Goal: Transaction & Acquisition: Purchase product/service

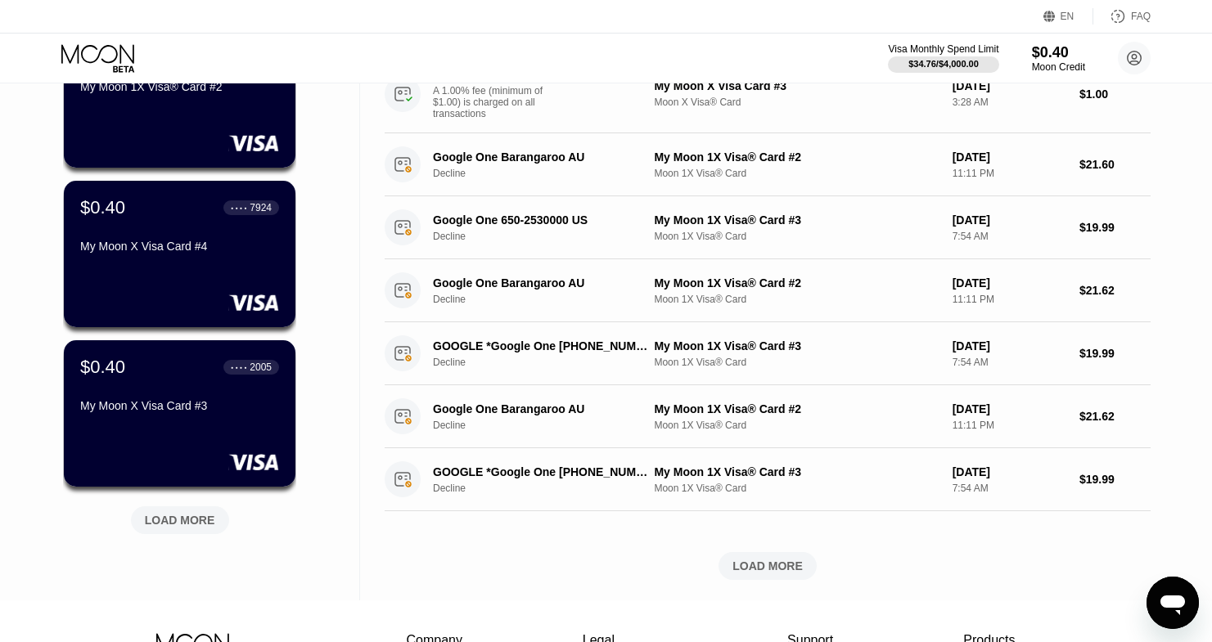
scroll to position [637, 0]
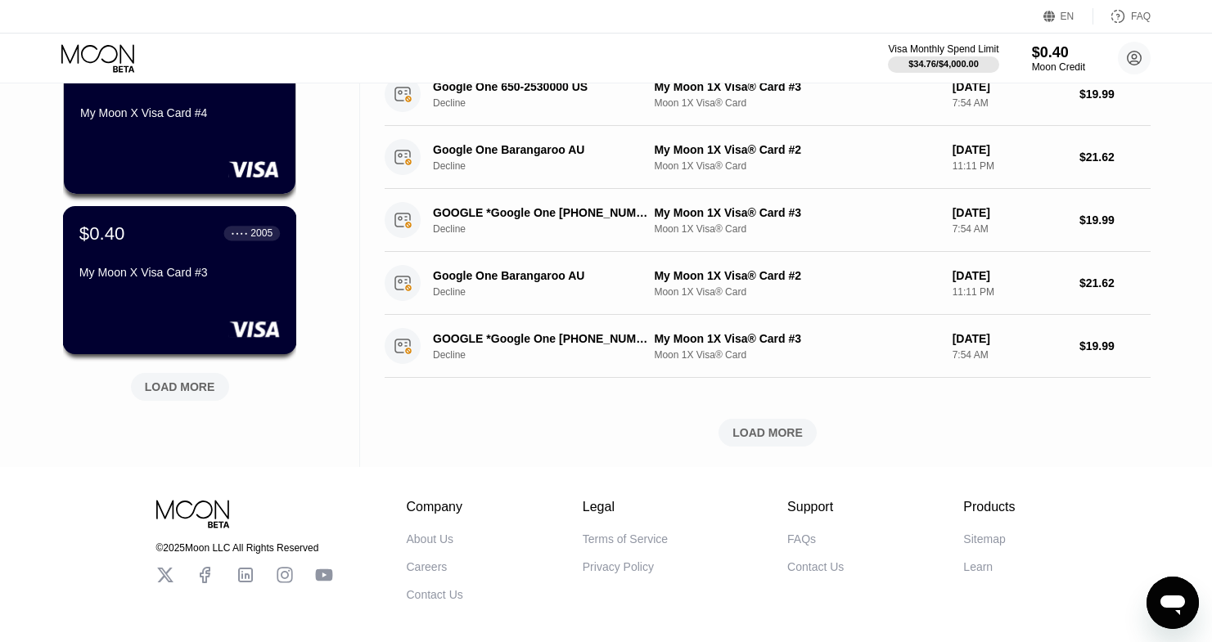
click at [193, 308] on div "$0.40 ● ● ● ● 2005 My Moon X Visa Card #3" at bounding box center [180, 280] width 234 height 148
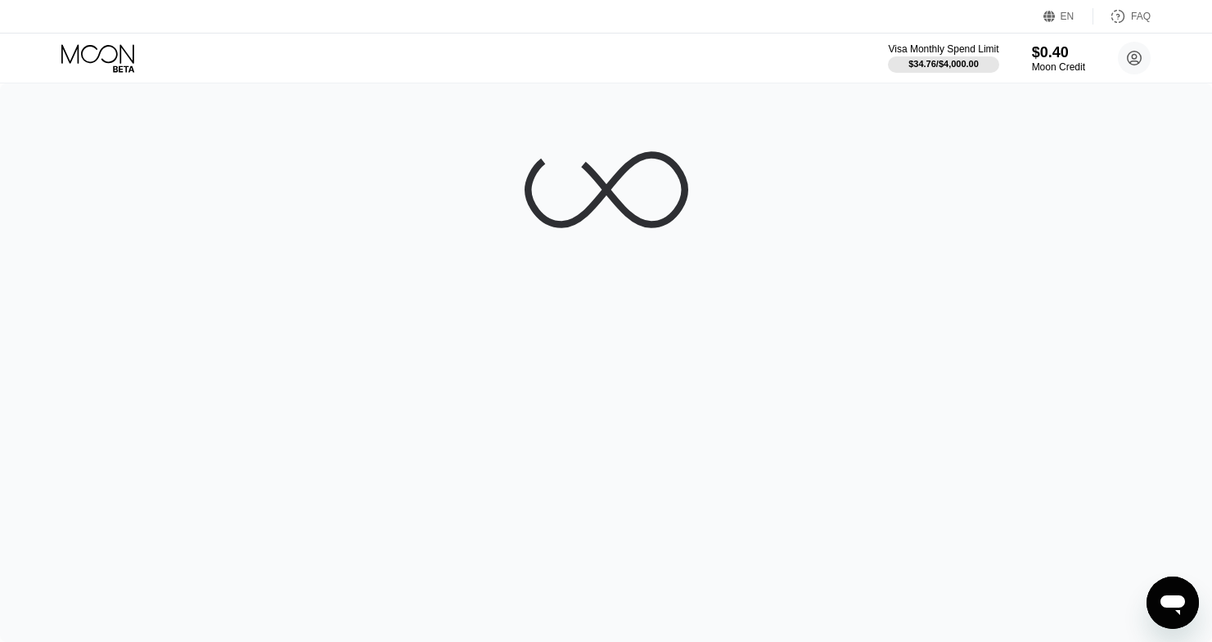
click at [321, 25] on div "EN Language Select an item Save FAQ" at bounding box center [606, 17] width 1212 height 34
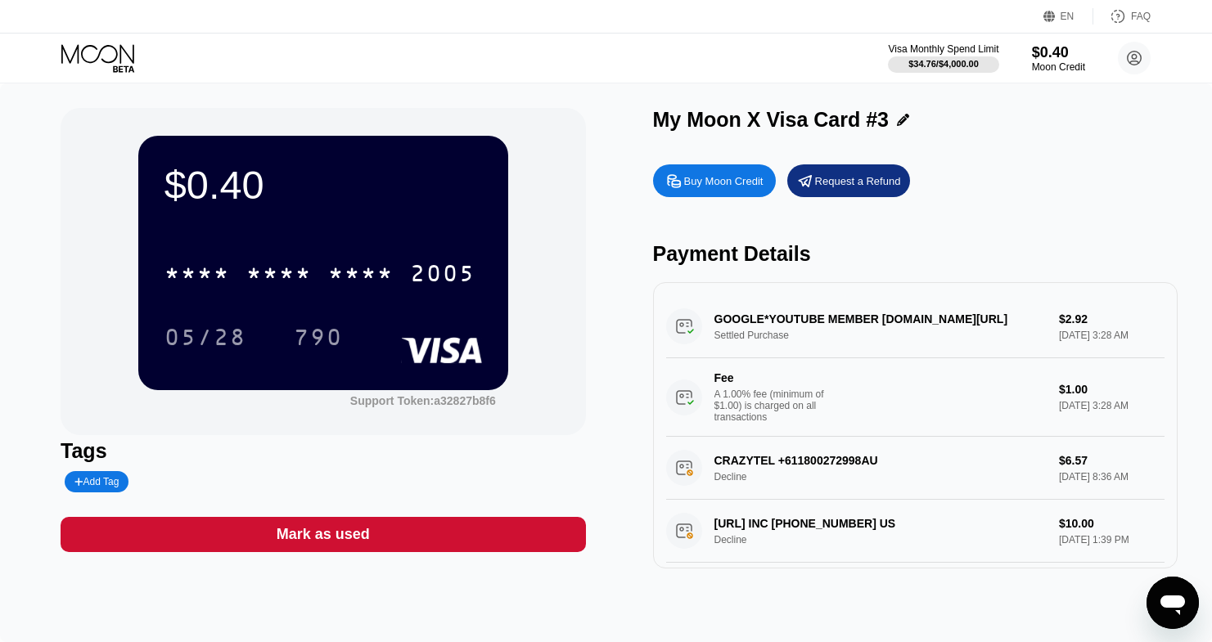
click at [120, 46] on icon at bounding box center [97, 53] width 73 height 19
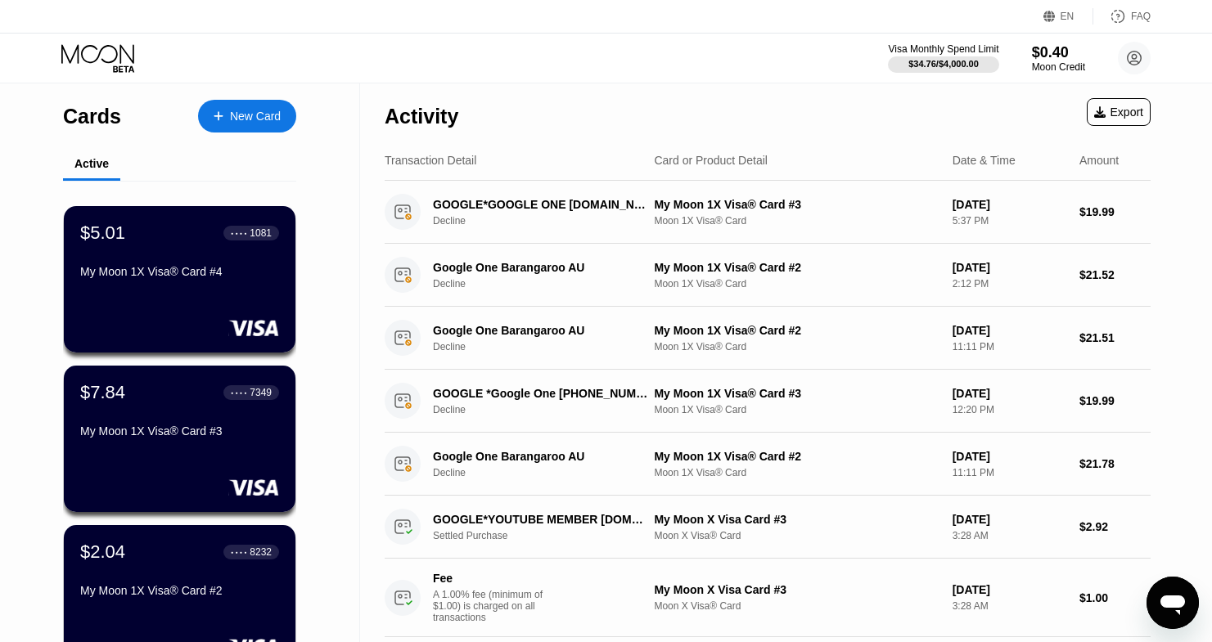
click at [245, 110] on div "New Card" at bounding box center [255, 117] width 51 height 14
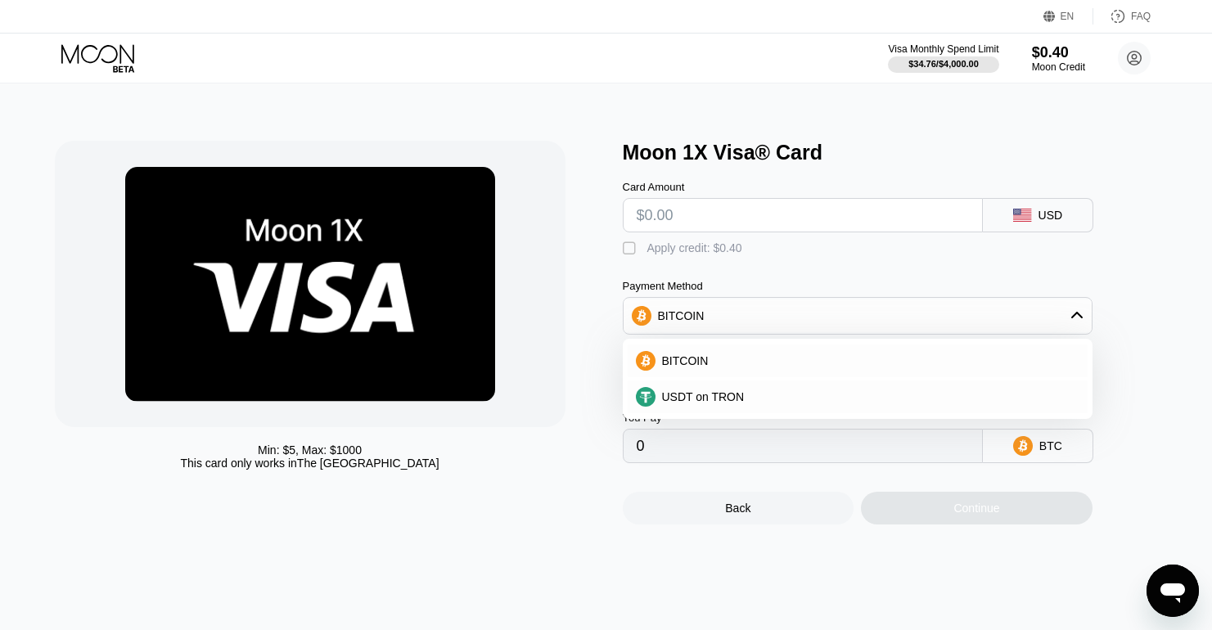
click at [736, 322] on div "BITCOIN" at bounding box center [857, 315] width 468 height 33
click at [702, 223] on input "text" at bounding box center [803, 215] width 332 height 33
click at [718, 211] on input "text" at bounding box center [803, 215] width 332 height 33
type input "$1"
type input "0.00002176"
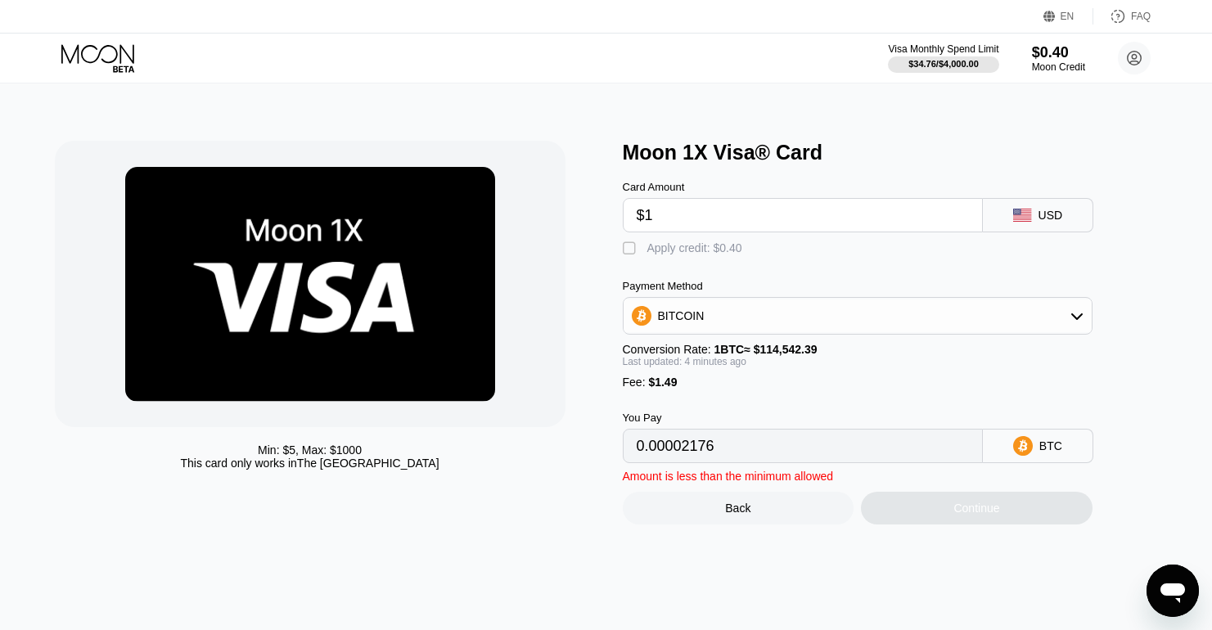
type input "$14"
type input "0.00013532"
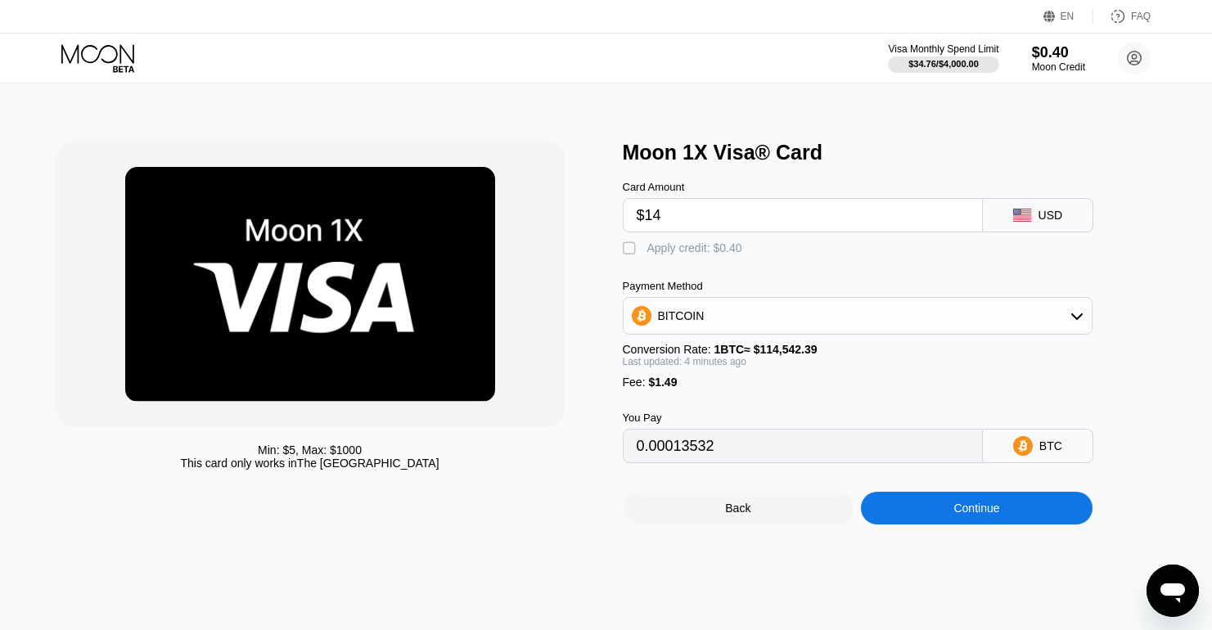
type input "$140"
type input "0.00123599"
type input "$140"
click at [754, 265] on div "Card Amount $140 USD  Apply credit: $0.40 Payment Method BITCOIN Conversion Ra…" at bounding box center [885, 313] width 524 height 299
click at [709, 279] on div "Card Amount $140 USD  Apply credit: $0.40 Payment Method BITCOIN Conversion Ra…" at bounding box center [885, 313] width 524 height 299
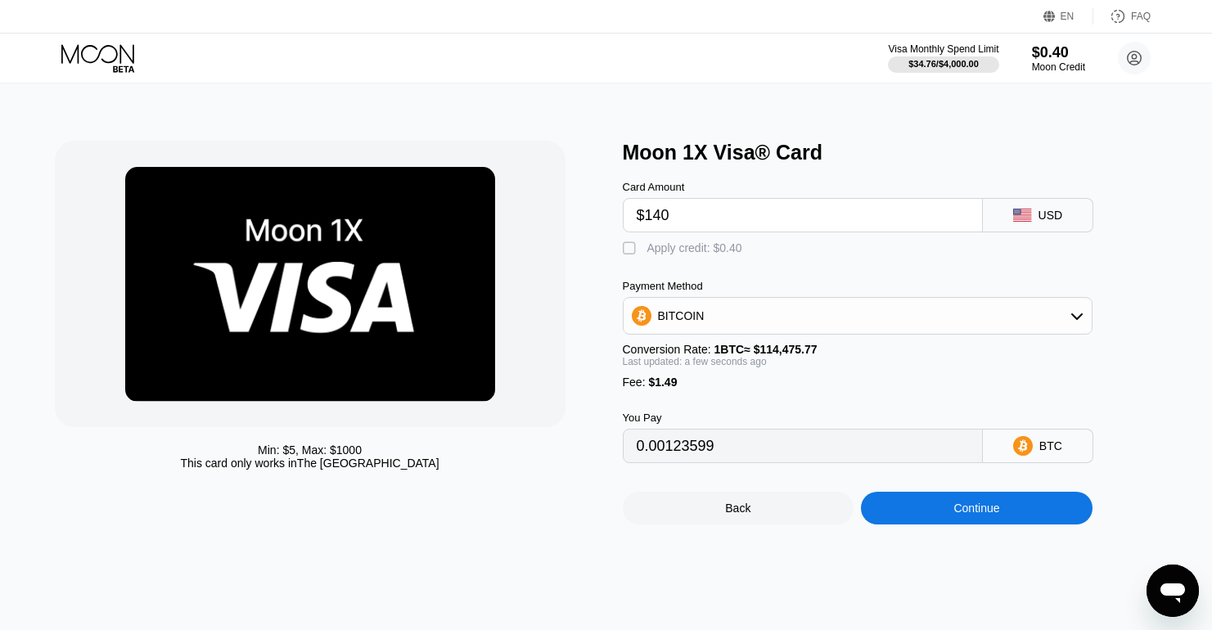
click at [935, 522] on div "Continue" at bounding box center [977, 508] width 232 height 33
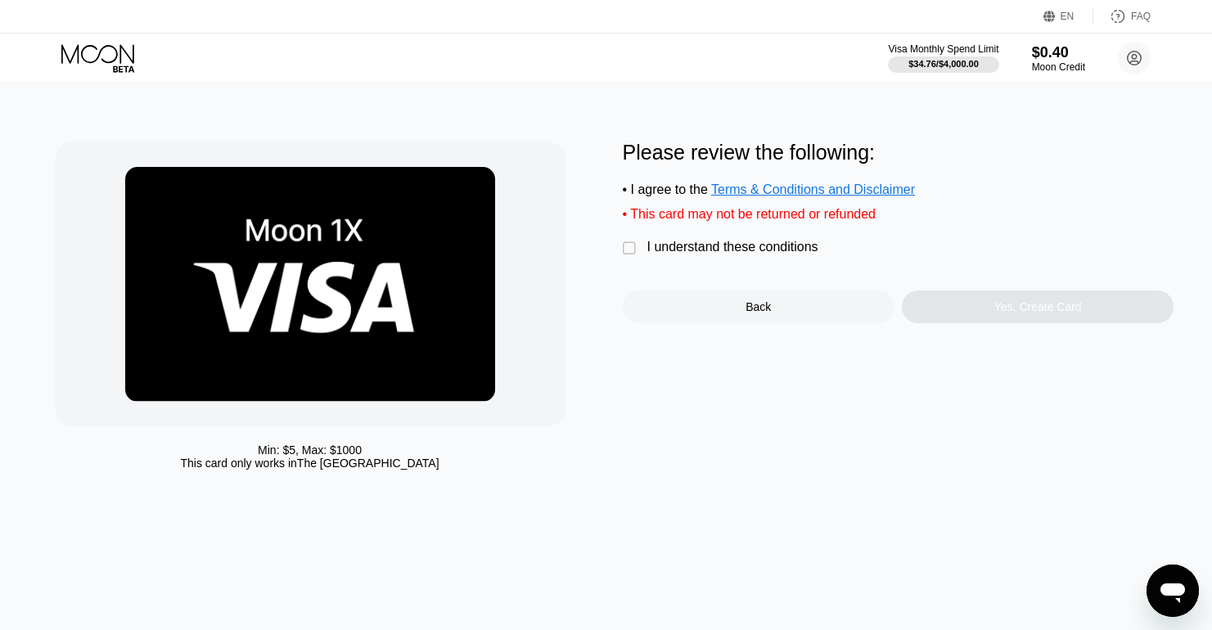
click at [694, 257] on div " I understand these conditions" at bounding box center [725, 248] width 204 height 17
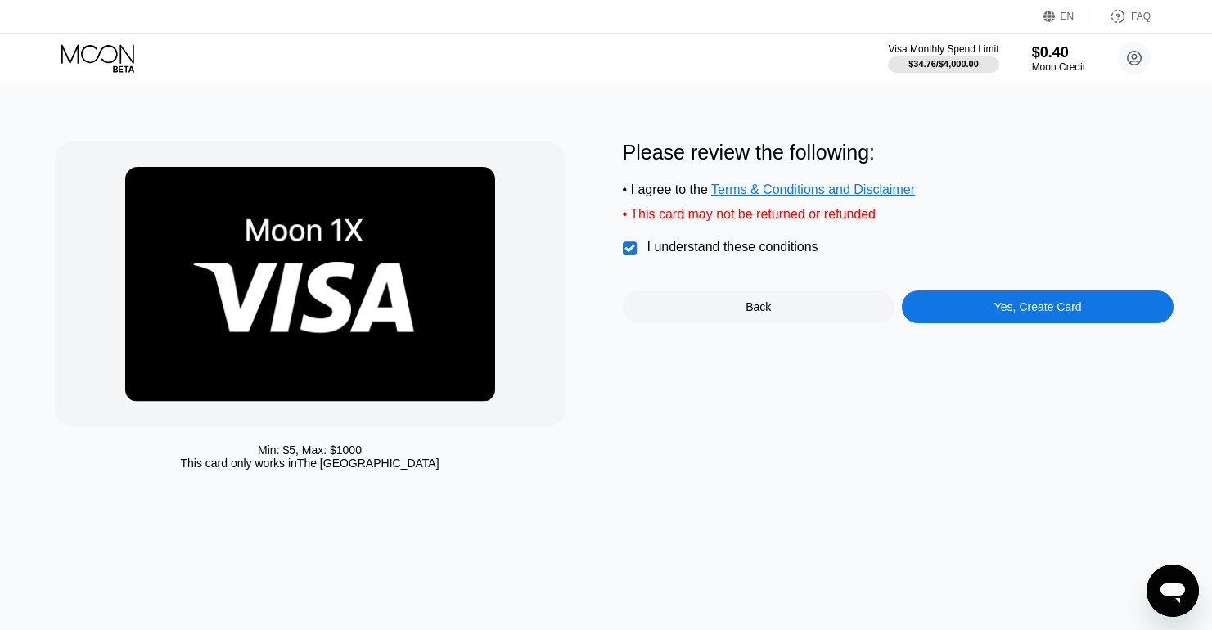
click at [1127, 61] on icon at bounding box center [1134, 59] width 14 height 14
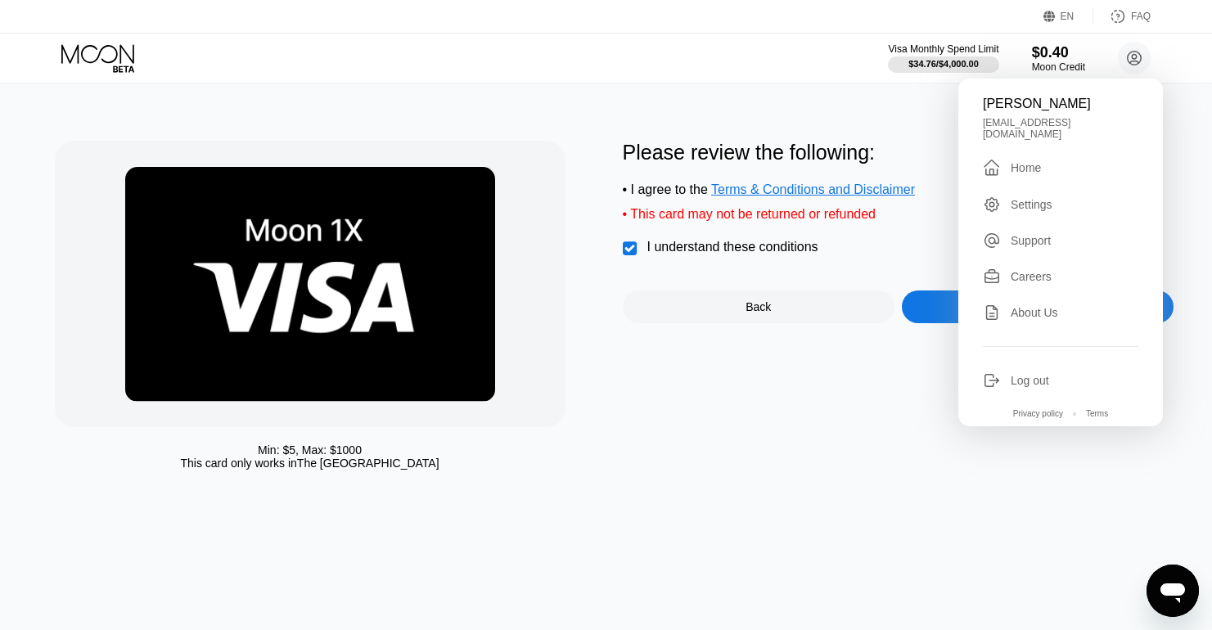
click at [766, 107] on div "Min: $ 5 , Max: $ 1000 This card only works in [GEOGRAPHIC_DATA] Please review …" at bounding box center [606, 356] width 1224 height 547
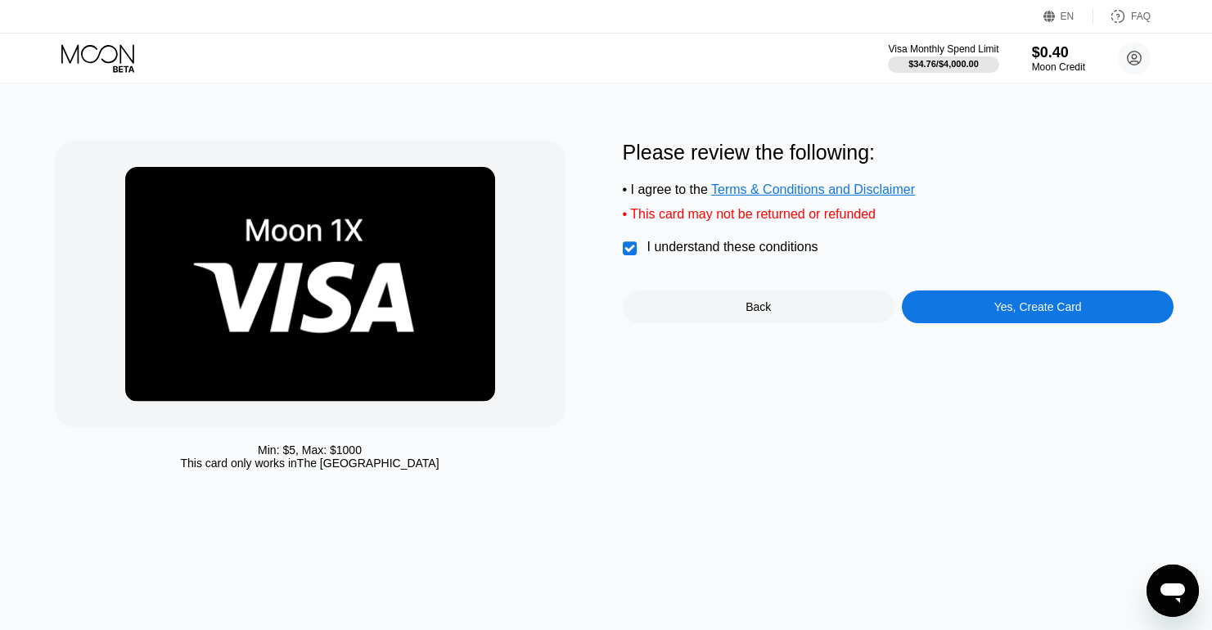
click at [988, 302] on div "Yes, Create Card" at bounding box center [1038, 306] width 272 height 33
